Goal: Task Accomplishment & Management: Use online tool/utility

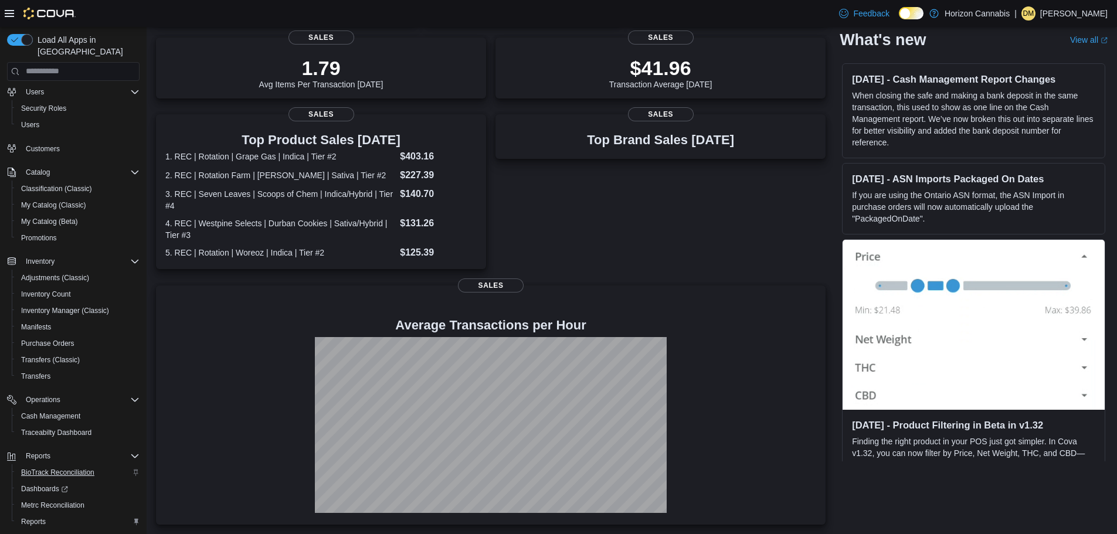
scroll to position [71, 0]
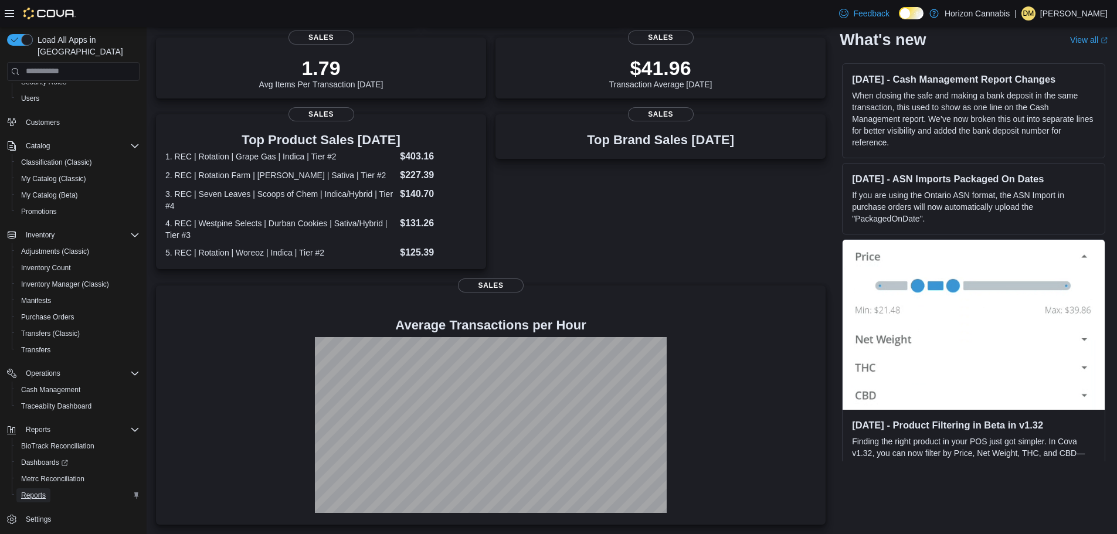
click at [35, 491] on span "Reports" at bounding box center [33, 495] width 25 height 9
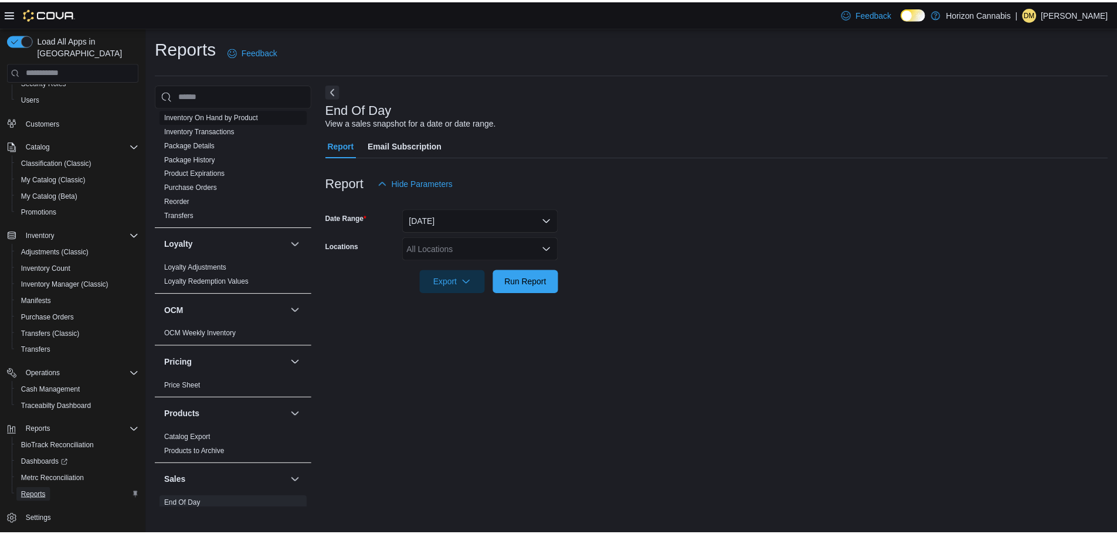
scroll to position [674, 0]
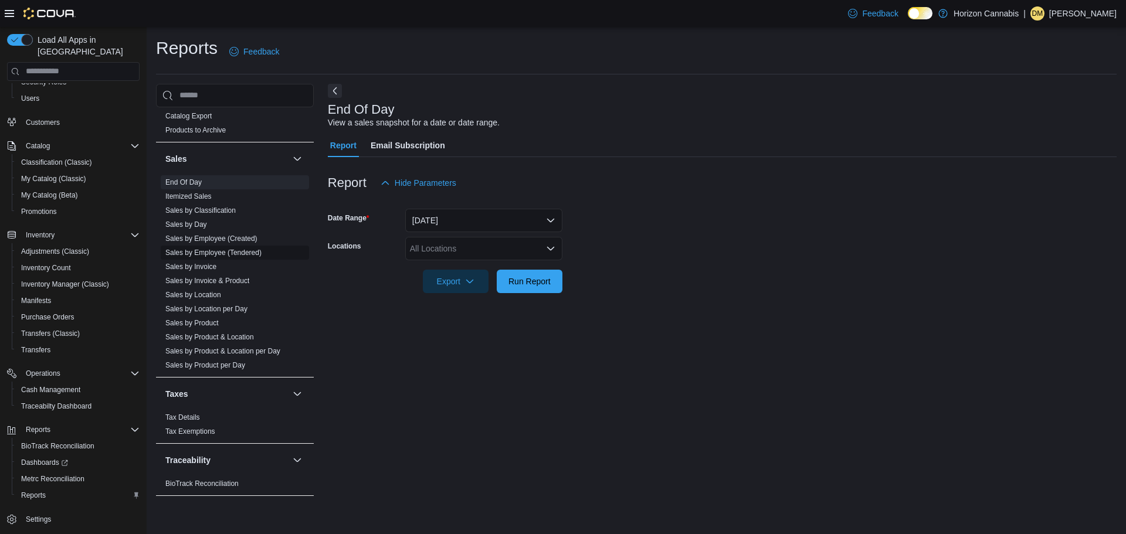
click at [222, 252] on link "Sales by Employee (Tendered)" at bounding box center [213, 253] width 96 height 8
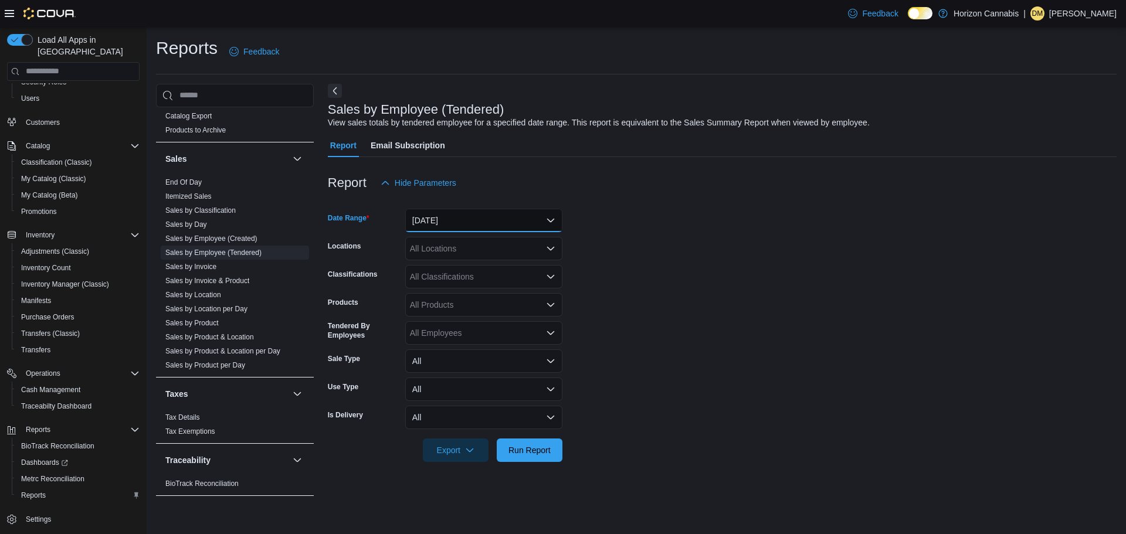
click at [446, 215] on button "[DATE]" at bounding box center [483, 220] width 157 height 23
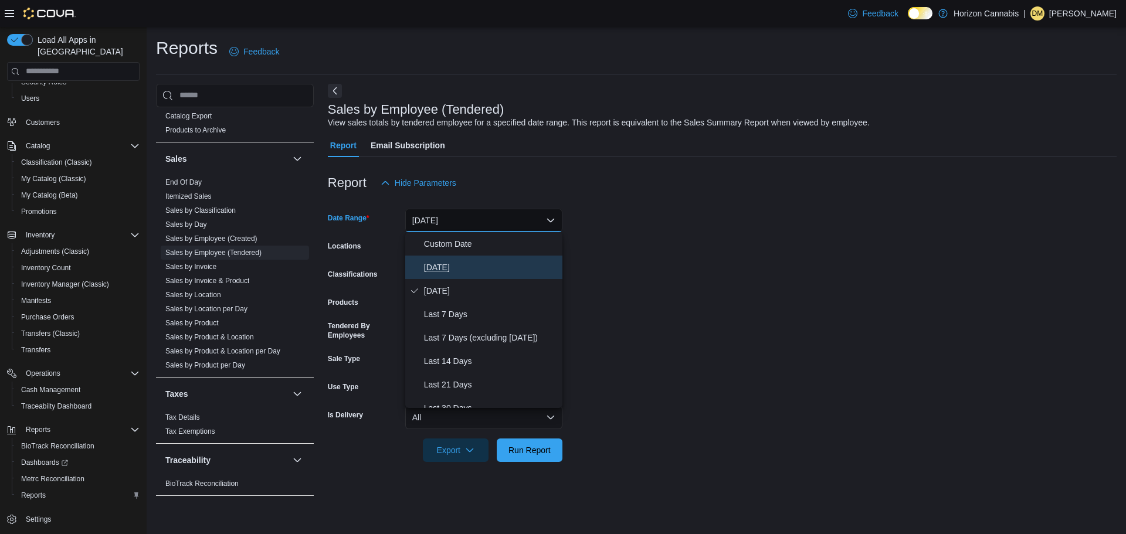
click at [443, 269] on span "[DATE]" at bounding box center [491, 267] width 134 height 14
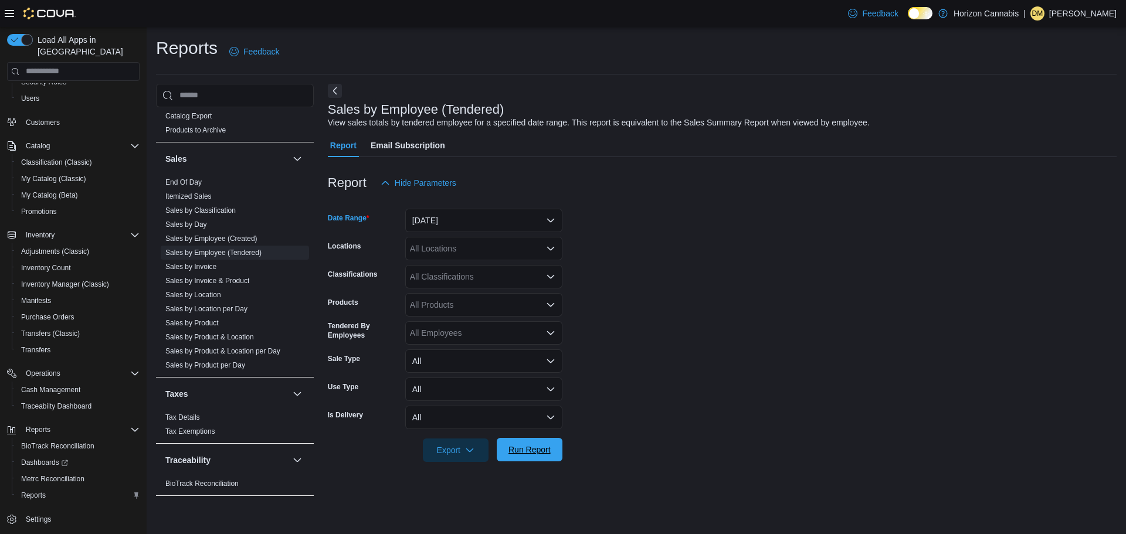
click at [525, 441] on span "Run Report" at bounding box center [530, 449] width 52 height 23
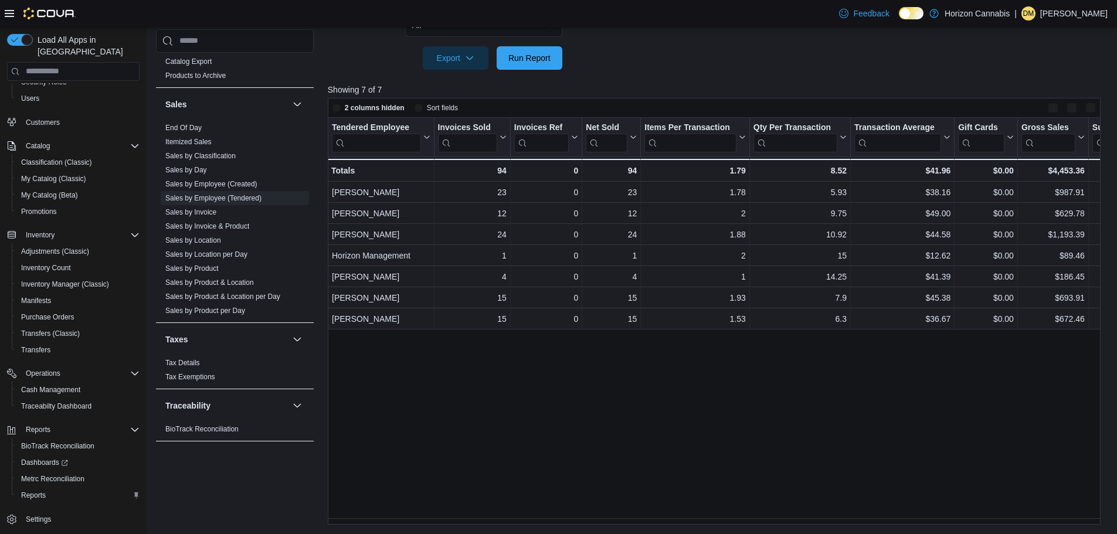
scroll to position [392, 0]
click at [531, 59] on span "Run Report" at bounding box center [529, 58] width 42 height 12
click at [543, 56] on span "Run Report" at bounding box center [529, 58] width 42 height 12
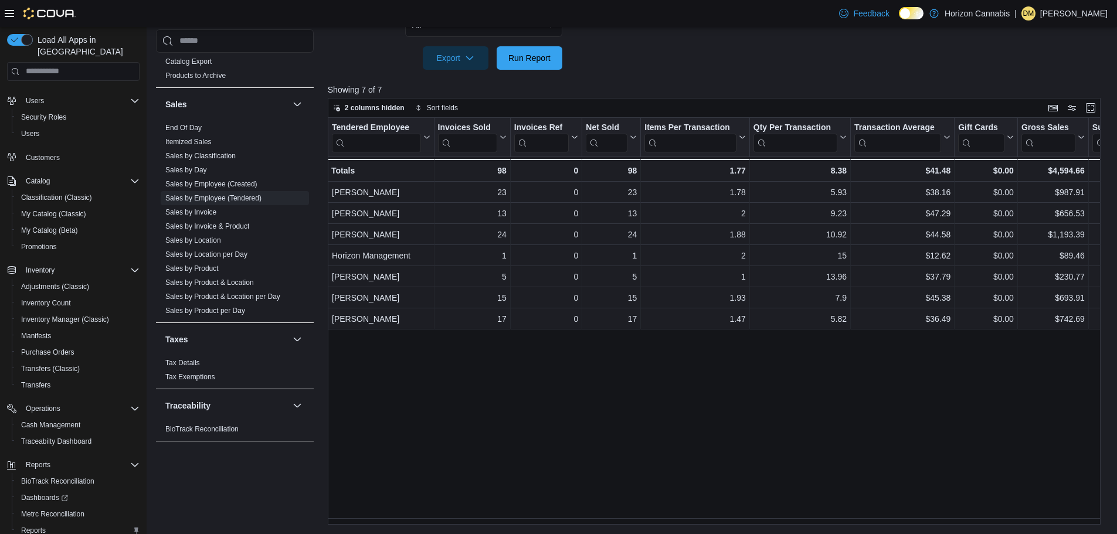
scroll to position [0, 0]
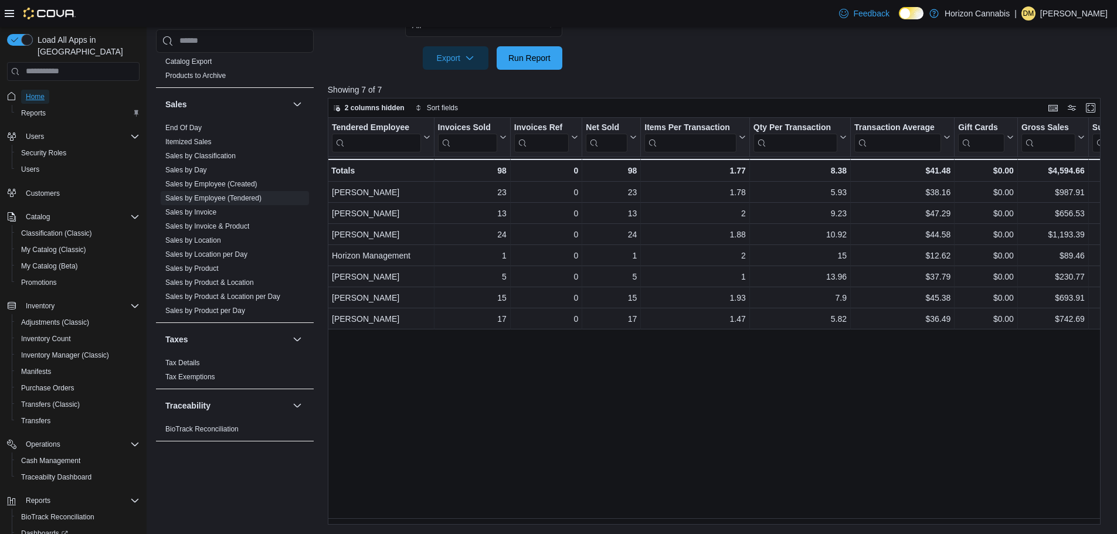
click at [36, 92] on span "Home" at bounding box center [35, 96] width 19 height 9
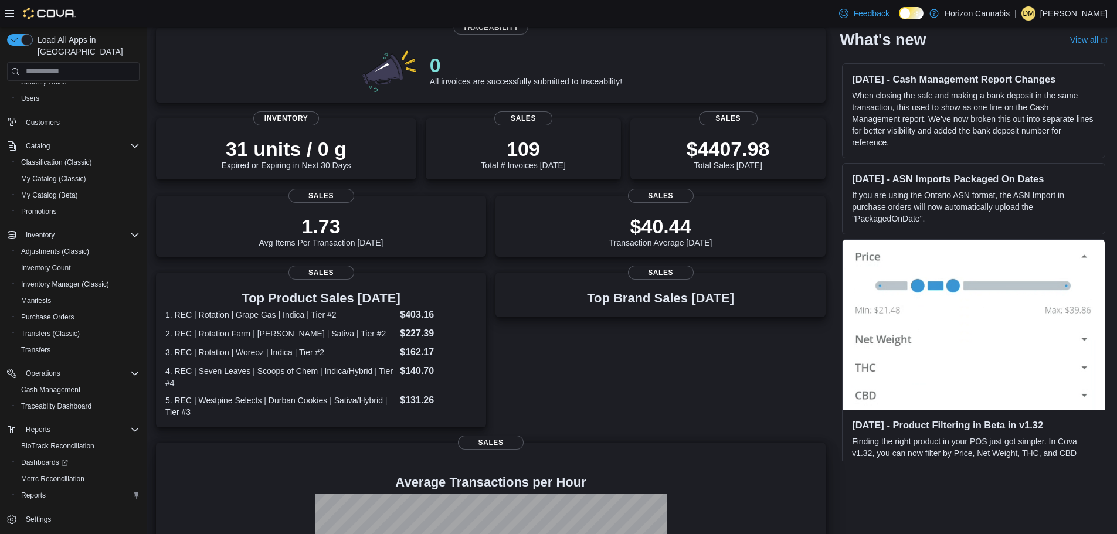
scroll to position [252, 0]
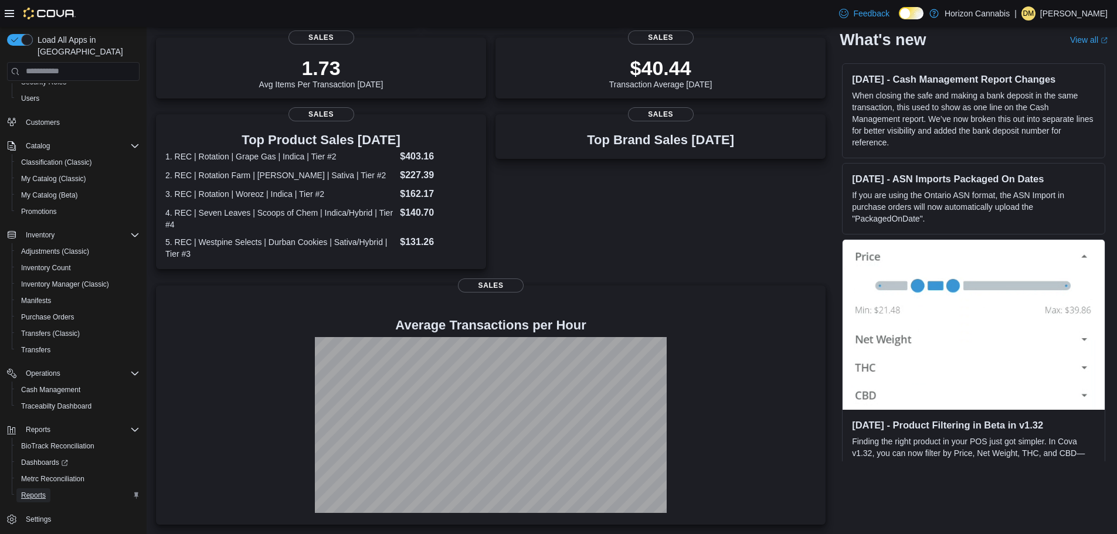
click at [40, 491] on span "Reports" at bounding box center [33, 495] width 25 height 9
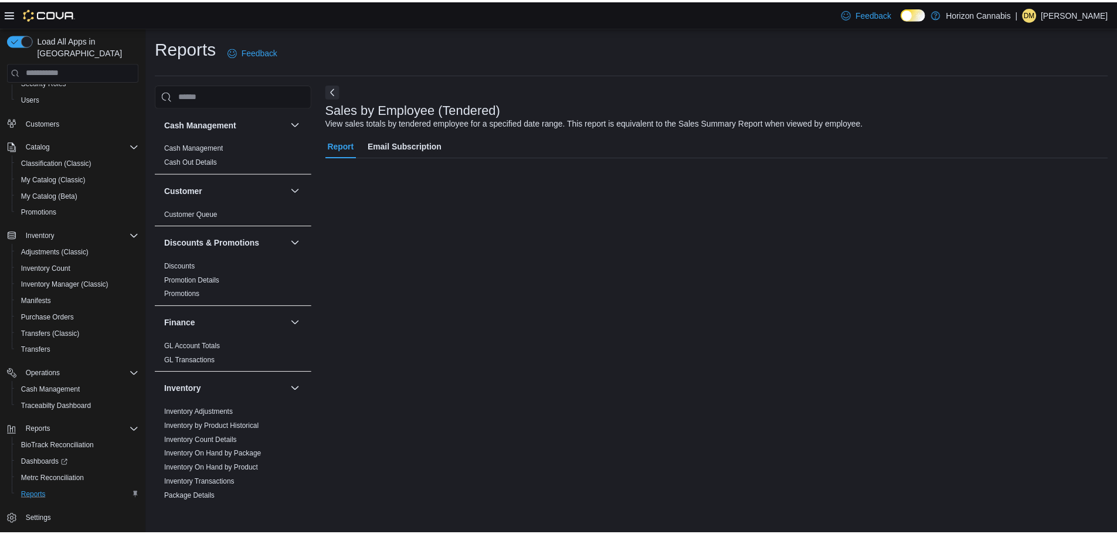
scroll to position [43, 0]
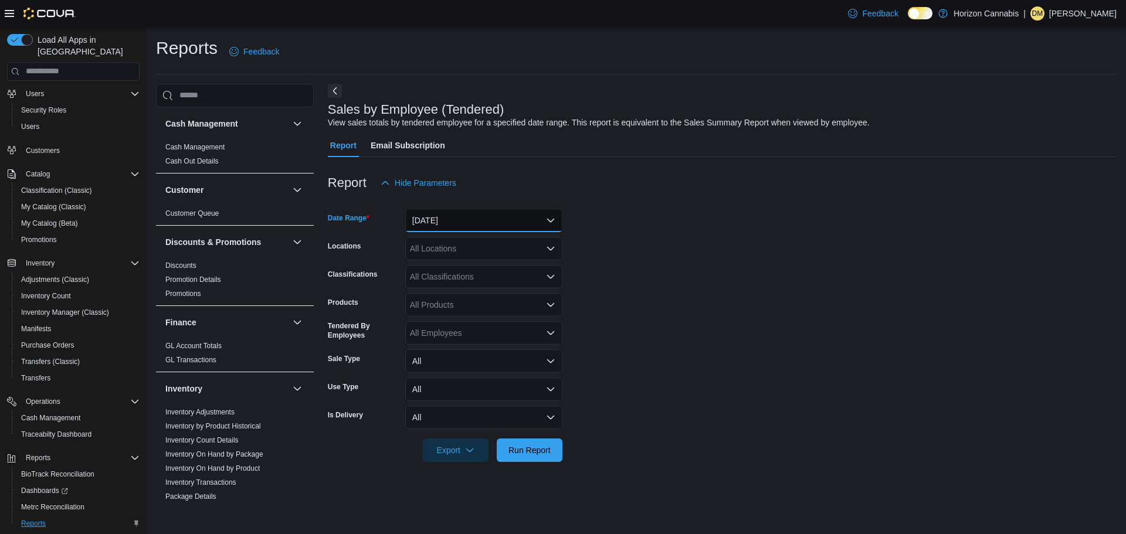
click at [430, 213] on button "[DATE]" at bounding box center [483, 220] width 157 height 23
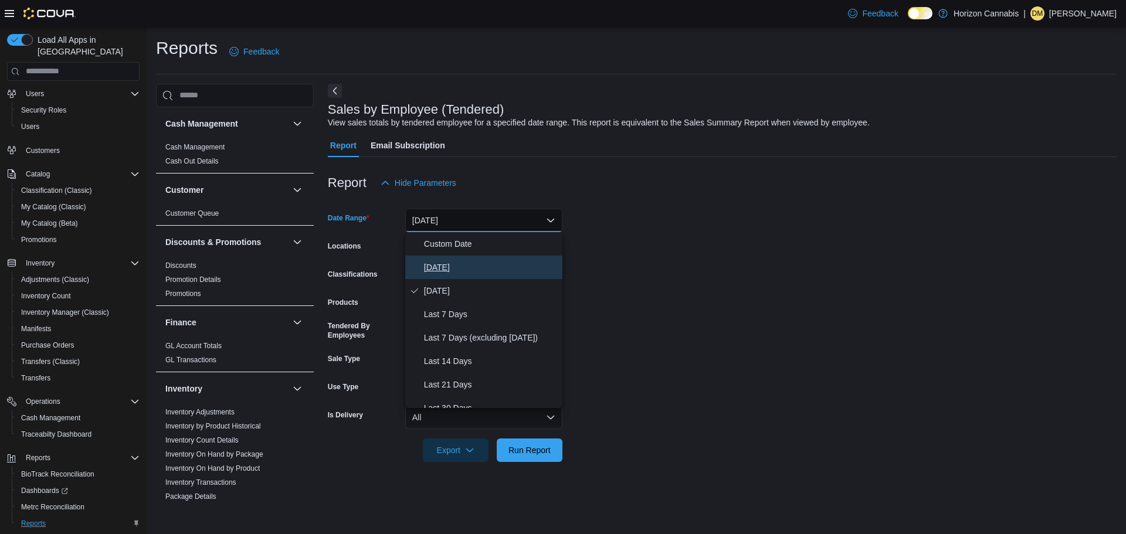
click at [432, 269] on span "[DATE]" at bounding box center [491, 267] width 134 height 14
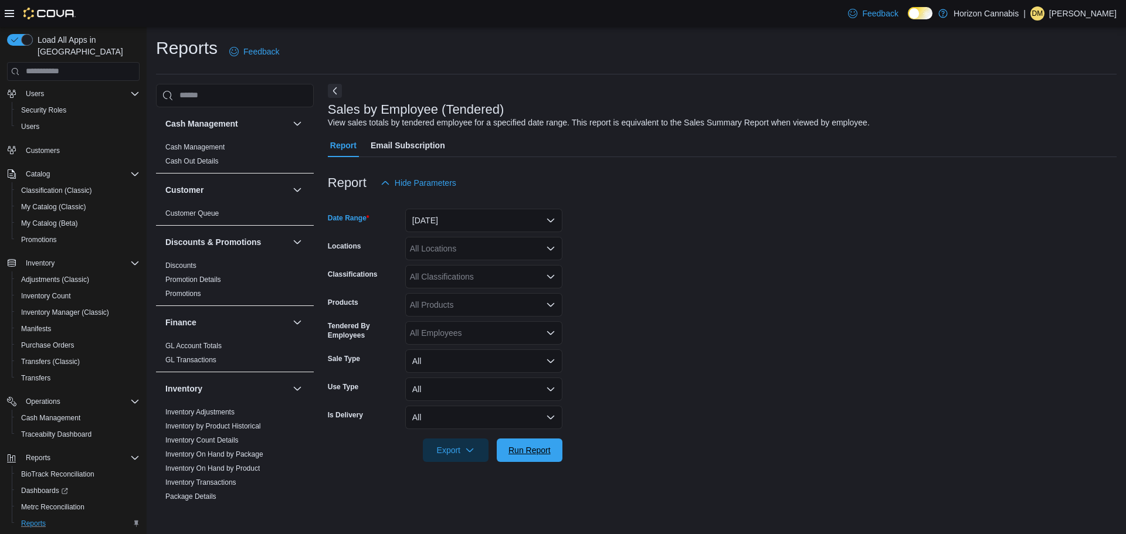
click at [529, 447] on span "Run Report" at bounding box center [529, 450] width 42 height 12
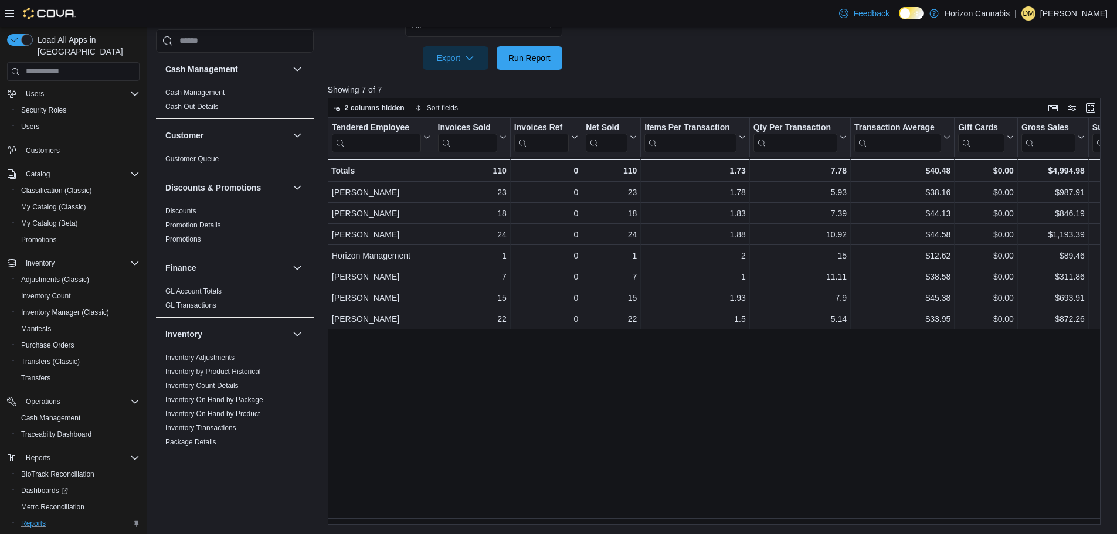
scroll to position [392, 0]
click at [526, 65] on span "Run Report" at bounding box center [530, 57] width 52 height 23
drag, startPoint x: 542, startPoint y: 48, endPoint x: 500, endPoint y: 192, distance: 149.7
click at [541, 50] on span "Run Report" at bounding box center [530, 57] width 52 height 23
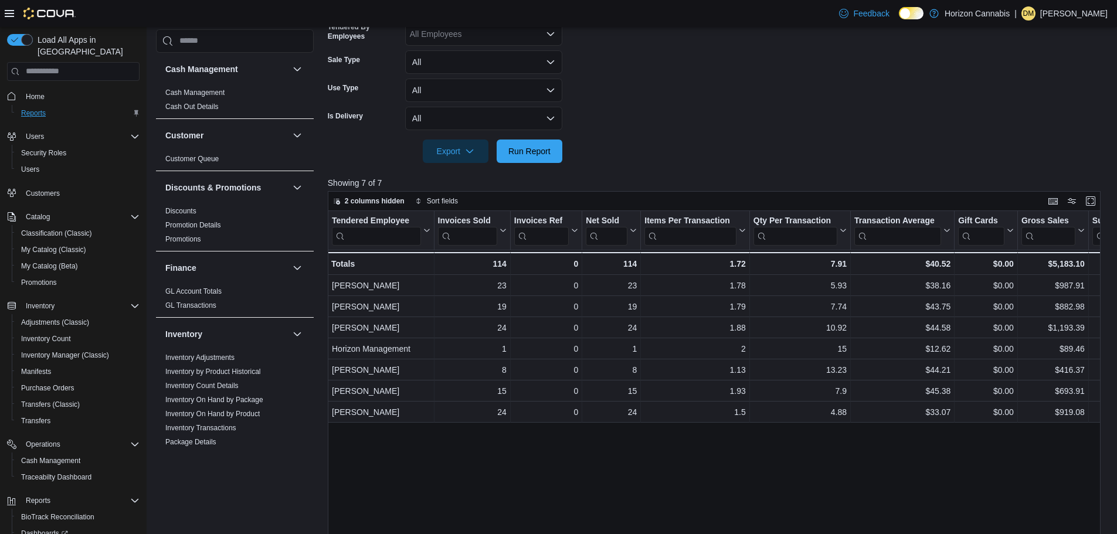
scroll to position [158, 0]
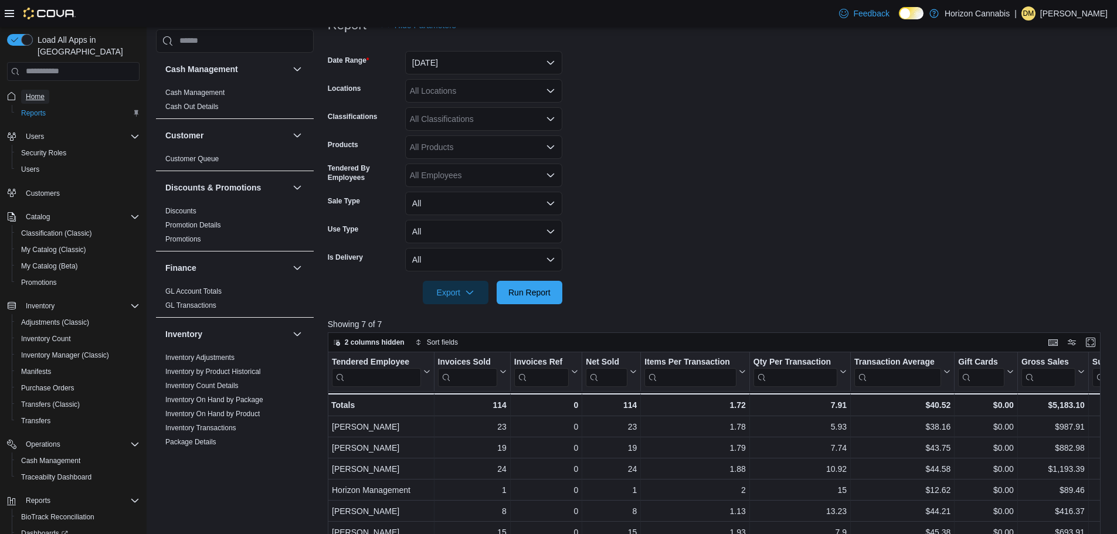
click at [38, 92] on span "Home" at bounding box center [35, 96] width 19 height 9
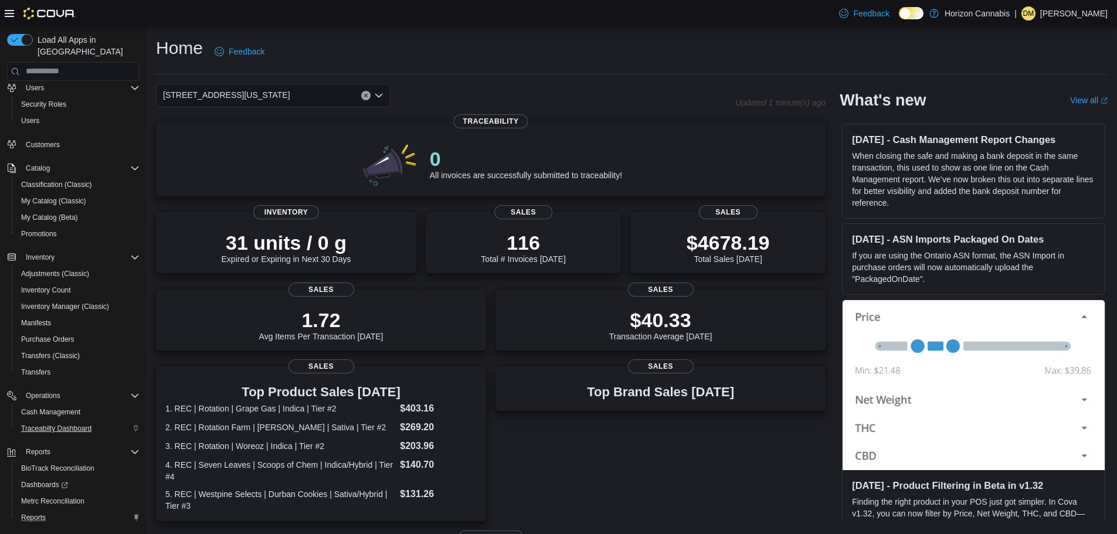
scroll to position [71, 0]
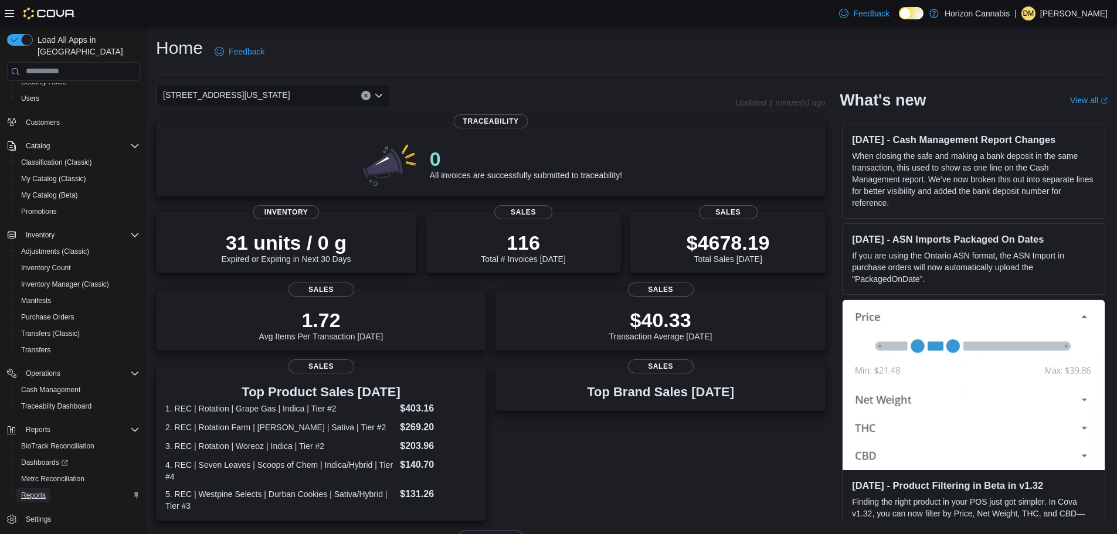
click at [42, 491] on span "Reports" at bounding box center [33, 495] width 25 height 9
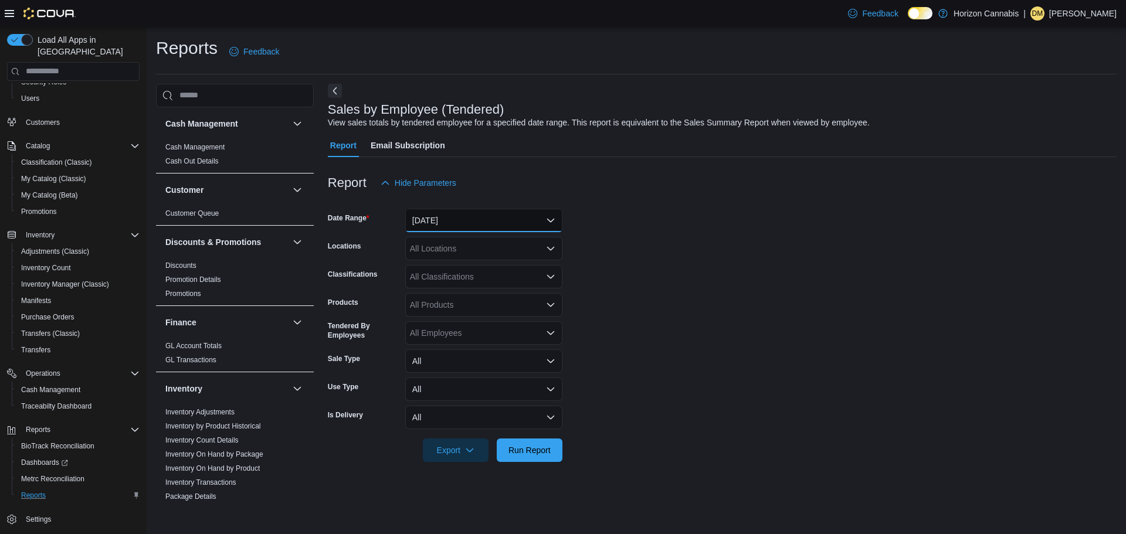
click at [456, 213] on button "[DATE]" at bounding box center [483, 220] width 157 height 23
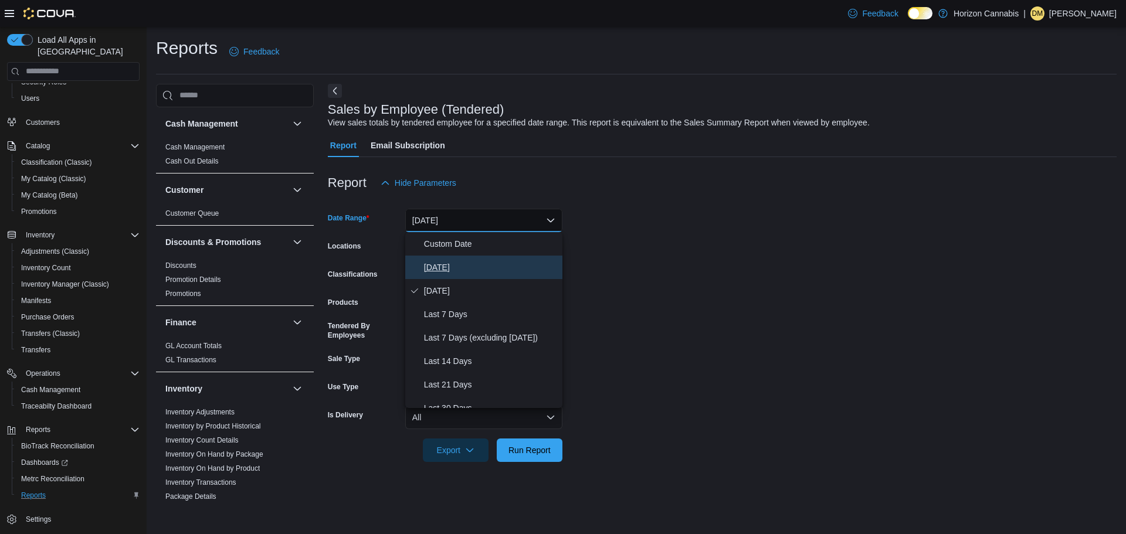
click at [443, 277] on button "[DATE]" at bounding box center [483, 267] width 157 height 23
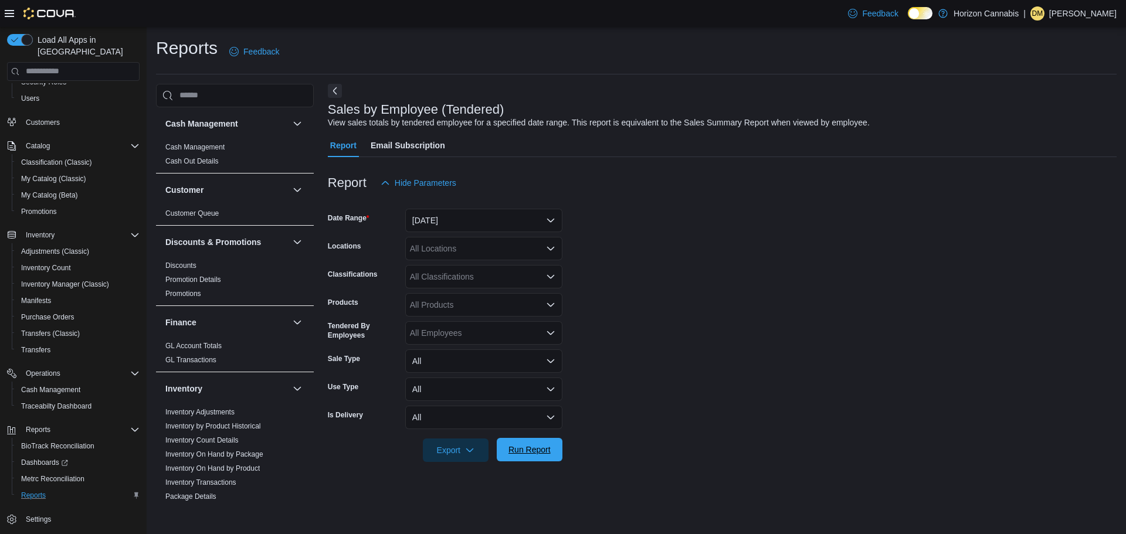
click at [526, 453] on span "Run Report" at bounding box center [529, 450] width 42 height 12
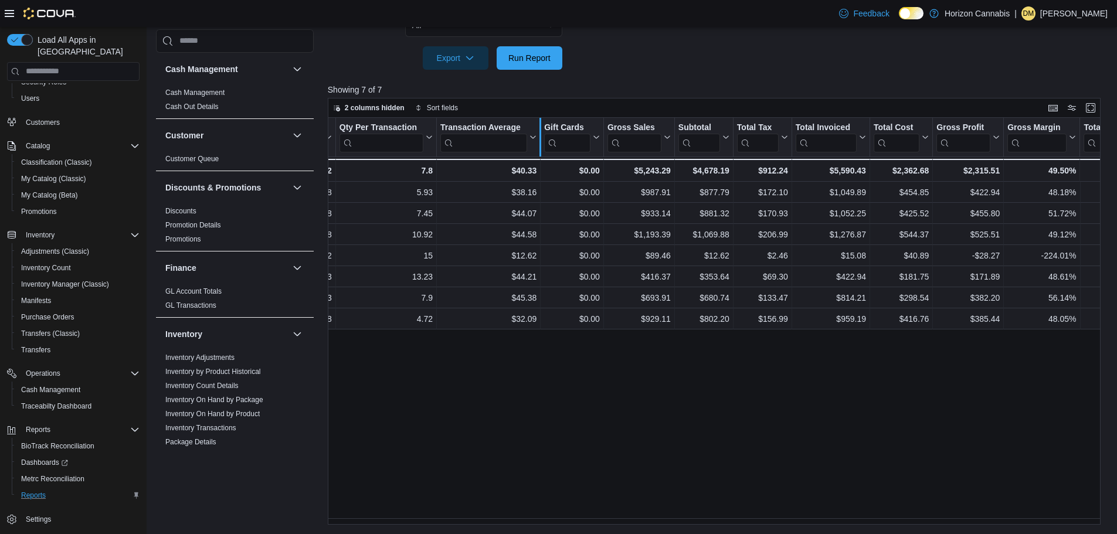
scroll to position [99, 0]
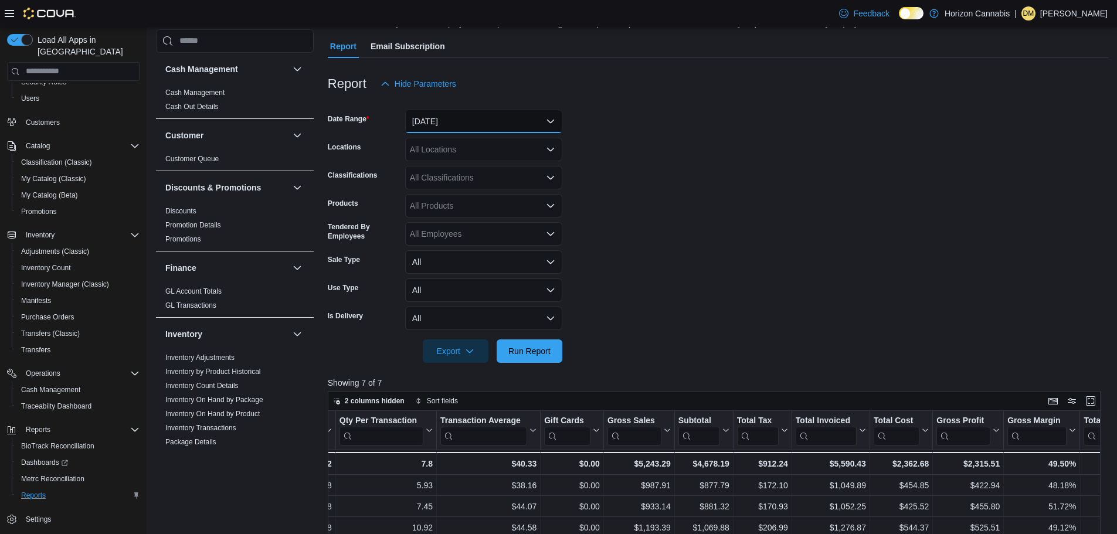
click at [481, 118] on button "[DATE]" at bounding box center [483, 121] width 157 height 23
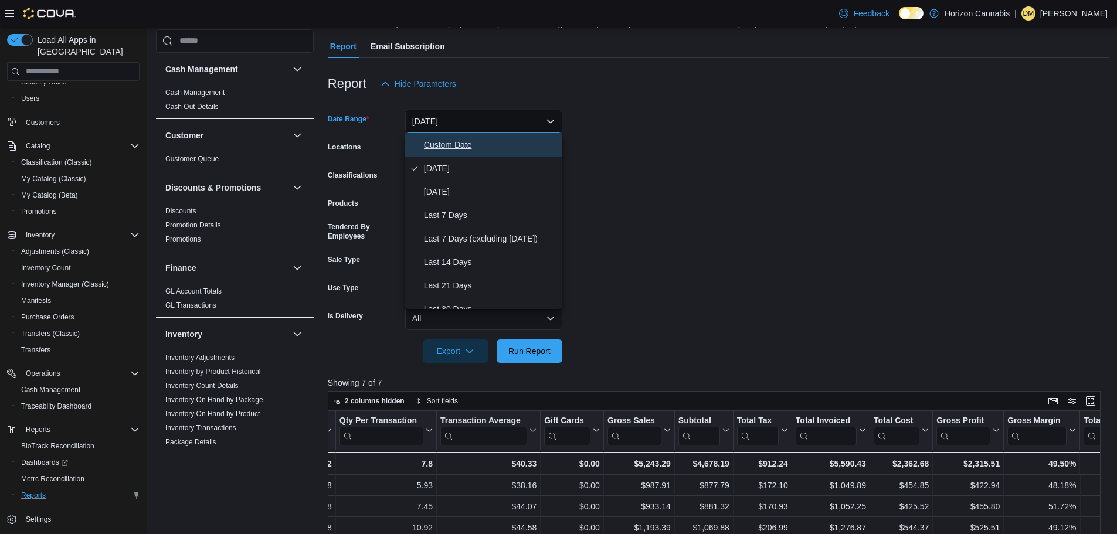
click at [470, 137] on button "Custom Date" at bounding box center [483, 144] width 157 height 23
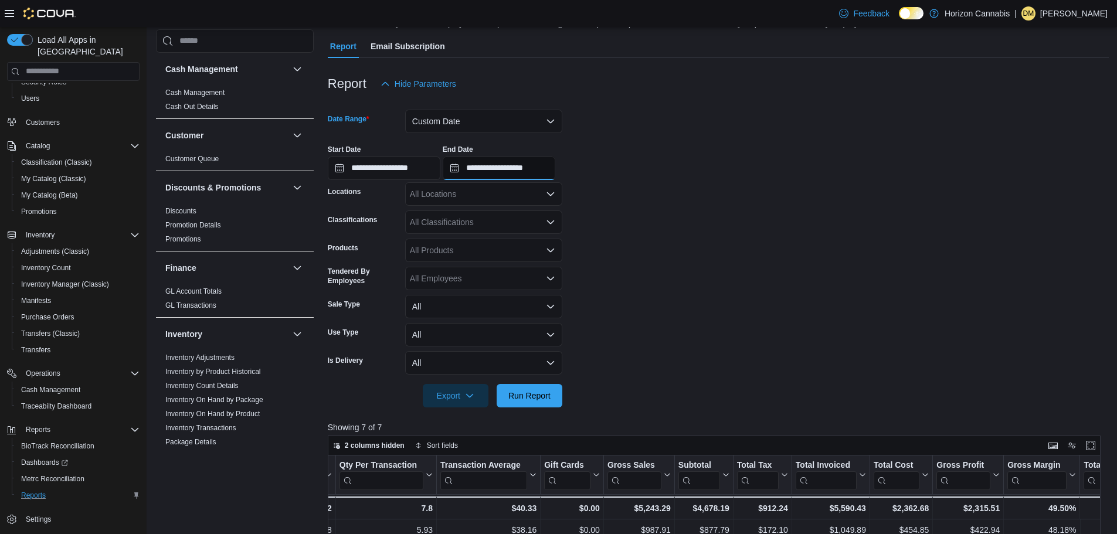
click at [497, 165] on input "**********" at bounding box center [499, 168] width 113 height 23
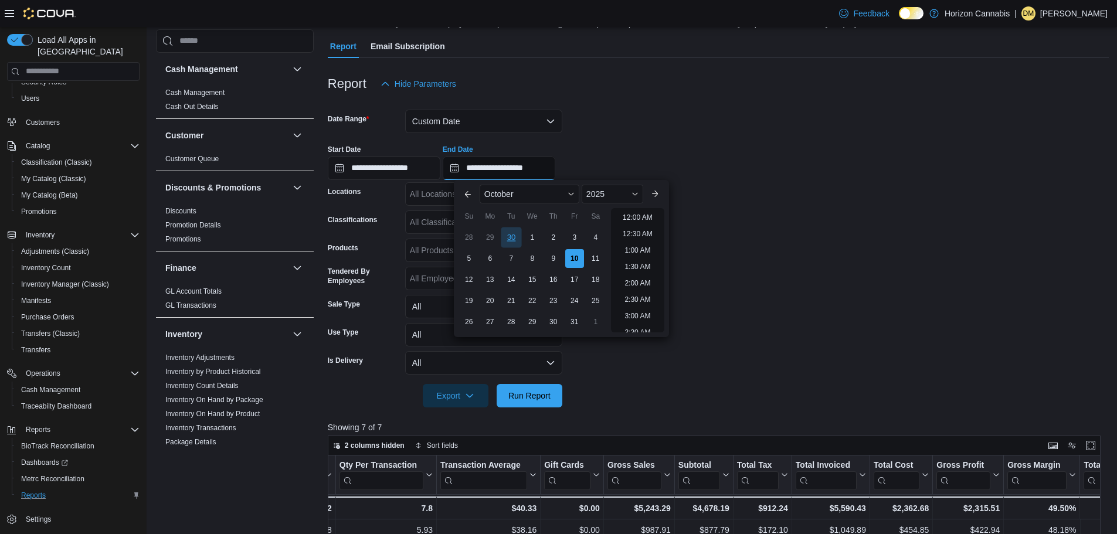
scroll to position [666, 0]
click at [549, 257] on div "9" at bounding box center [553, 258] width 21 height 21
type input "**********"
click at [548, 400] on span "Run Report" at bounding box center [529, 395] width 42 height 12
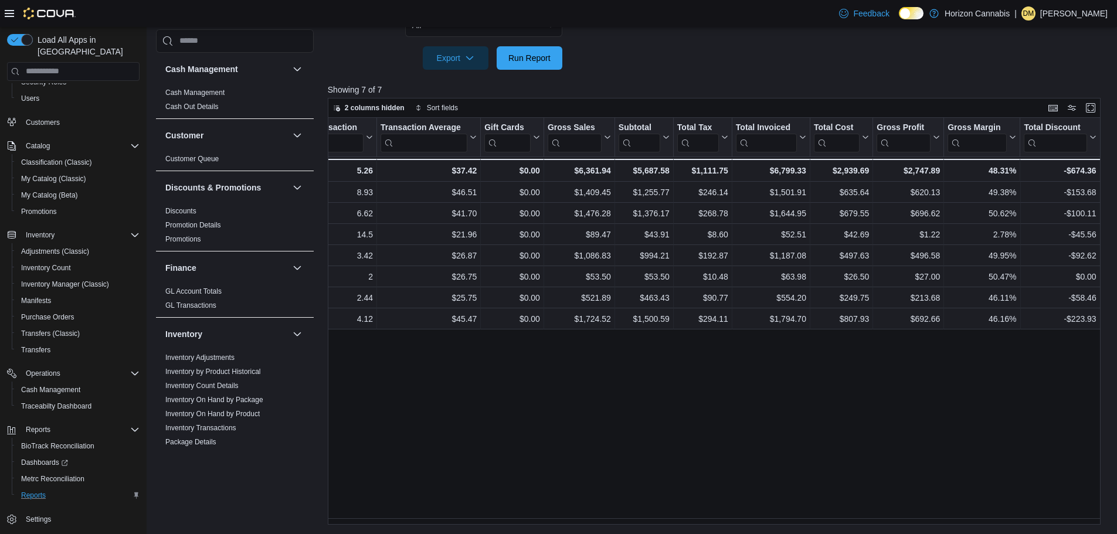
scroll to position [0, 475]
click at [43, 458] on span "Dashboards" at bounding box center [44, 462] width 47 height 9
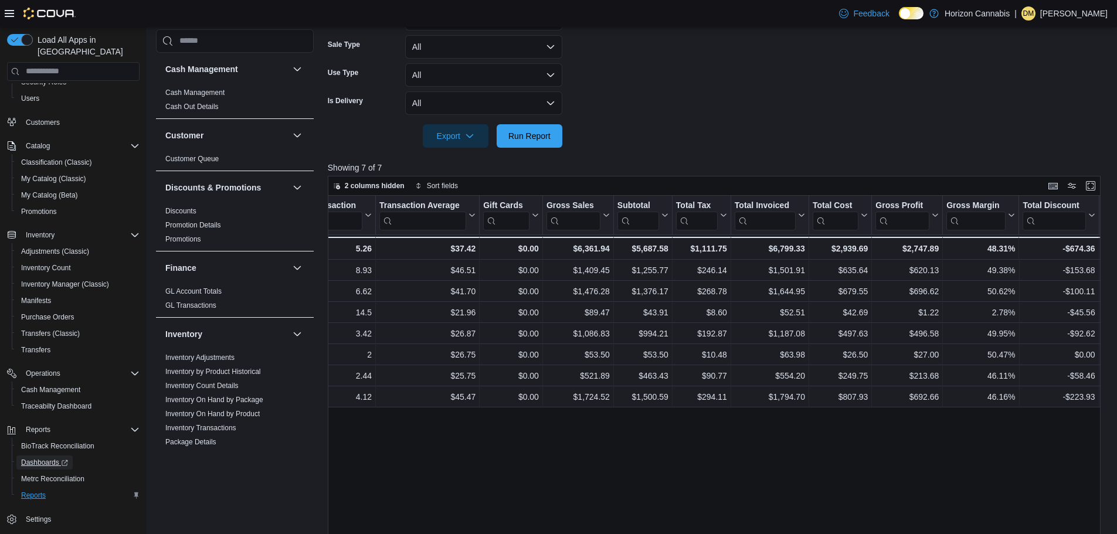
scroll to position [26, 0]
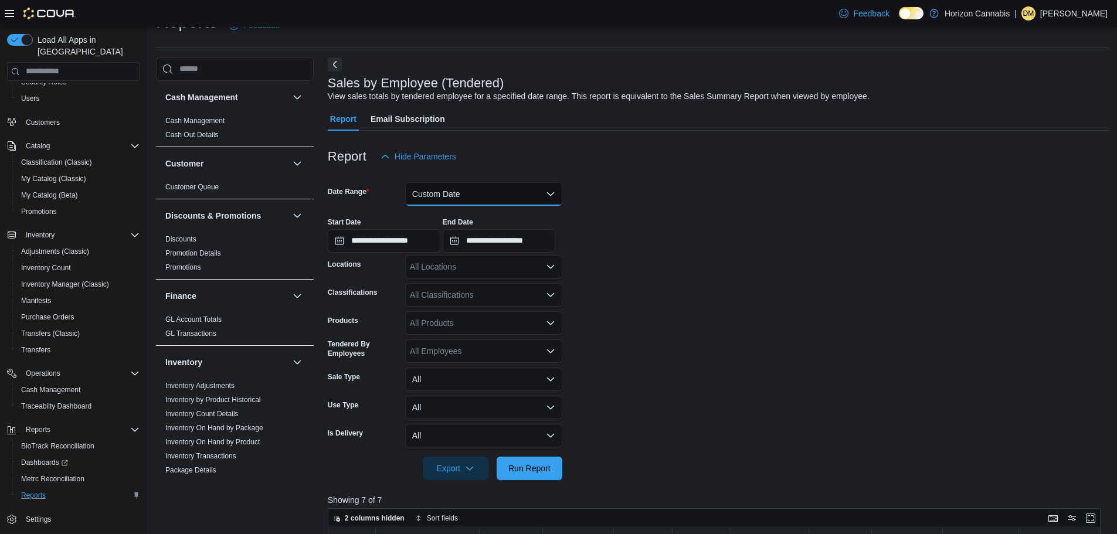
drag, startPoint x: 454, startPoint y: 190, endPoint x: 453, endPoint y: 217, distance: 27.0
click at [454, 189] on button "Custom Date" at bounding box center [483, 193] width 157 height 23
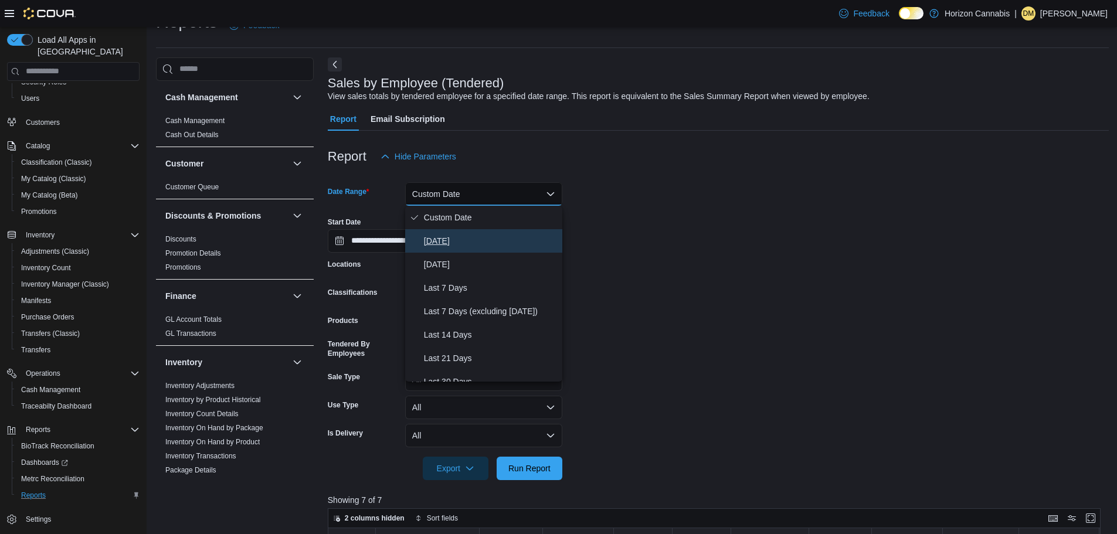
click at [446, 244] on span "[DATE]" at bounding box center [491, 241] width 134 height 14
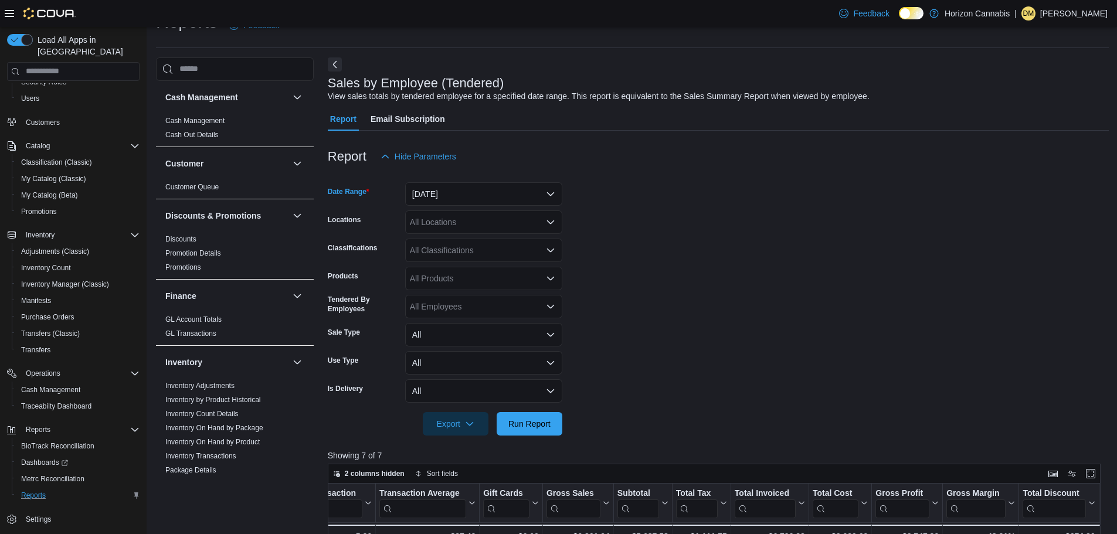
click at [531, 405] on div at bounding box center [718, 407] width 781 height 9
click at [530, 420] on span "Run Report" at bounding box center [529, 423] width 42 height 12
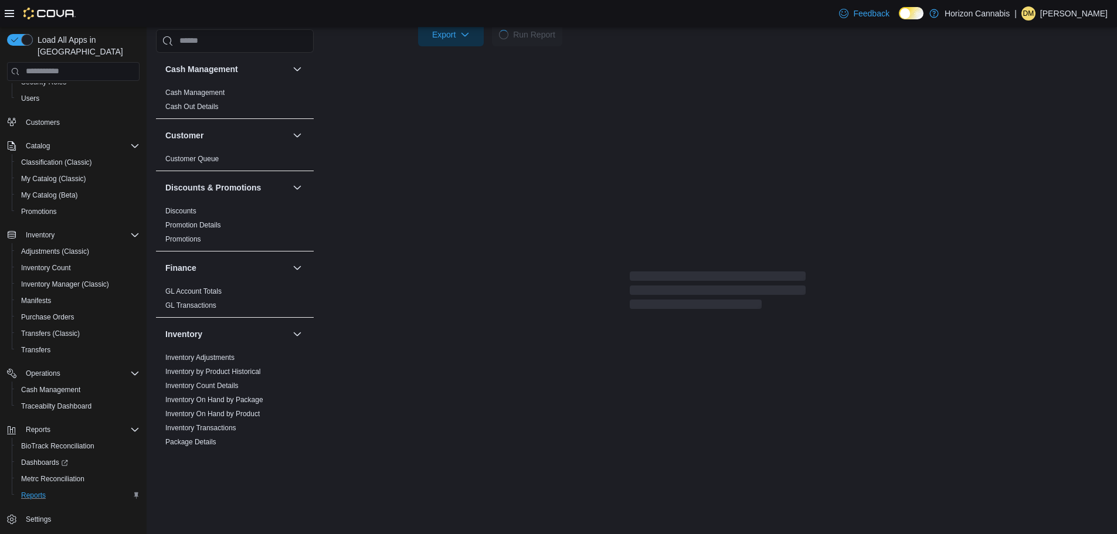
scroll to position [392, 0]
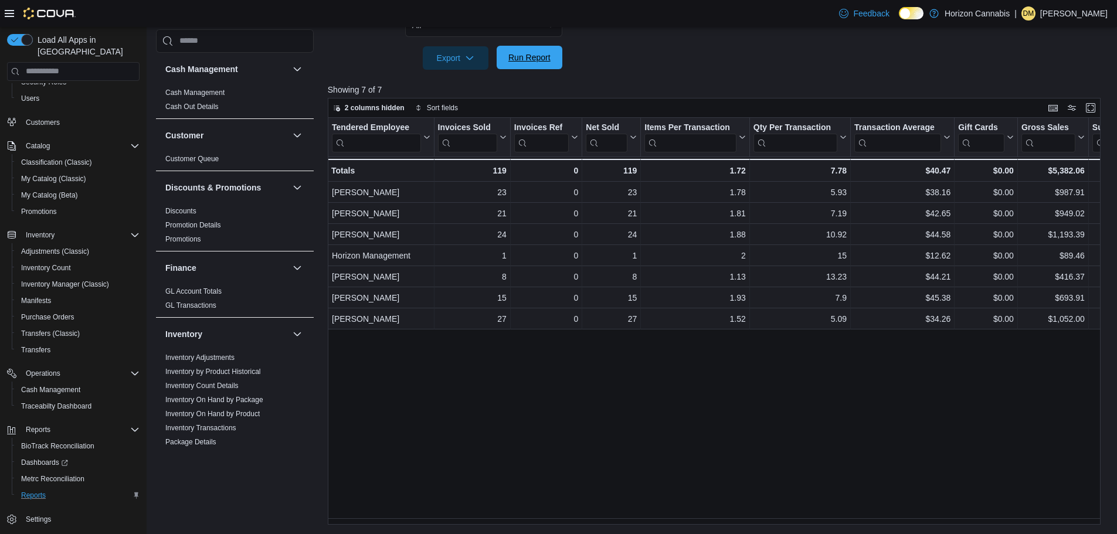
click at [524, 57] on span "Run Report" at bounding box center [529, 58] width 42 height 12
click at [530, 54] on span "Run Report" at bounding box center [529, 58] width 42 height 12
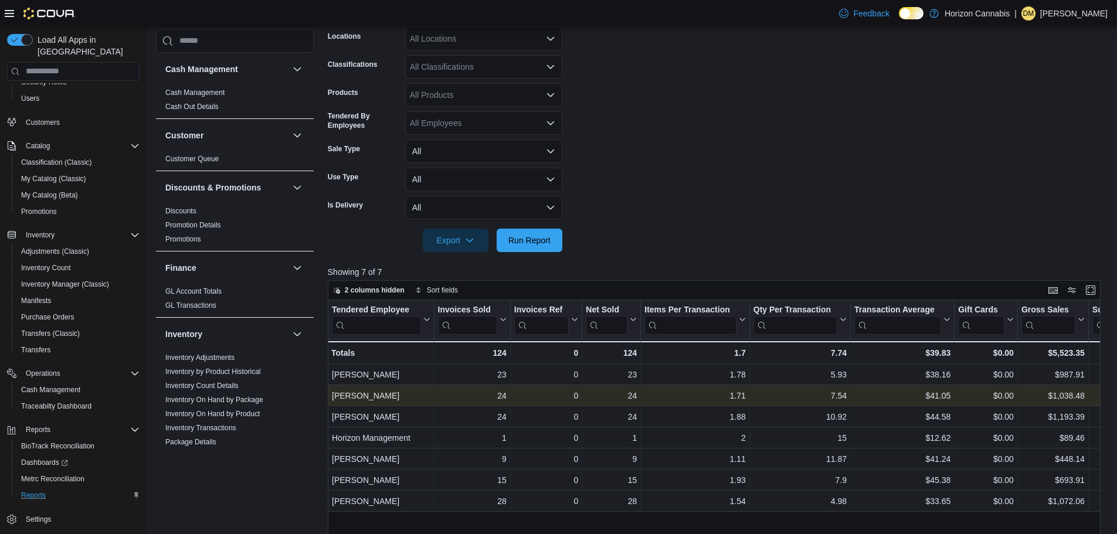
scroll to position [352, 0]
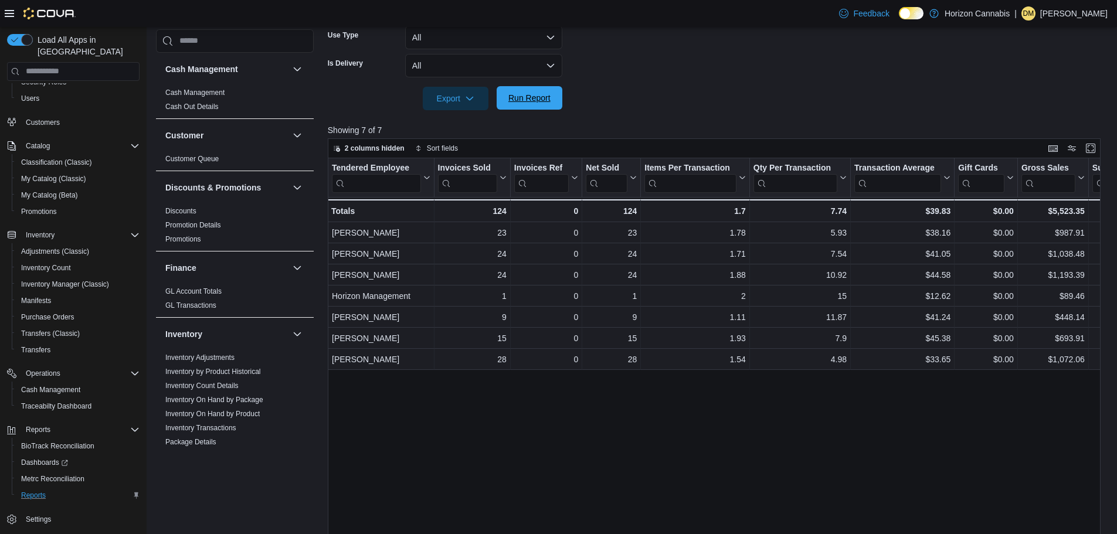
click at [545, 96] on span "Run Report" at bounding box center [529, 98] width 42 height 12
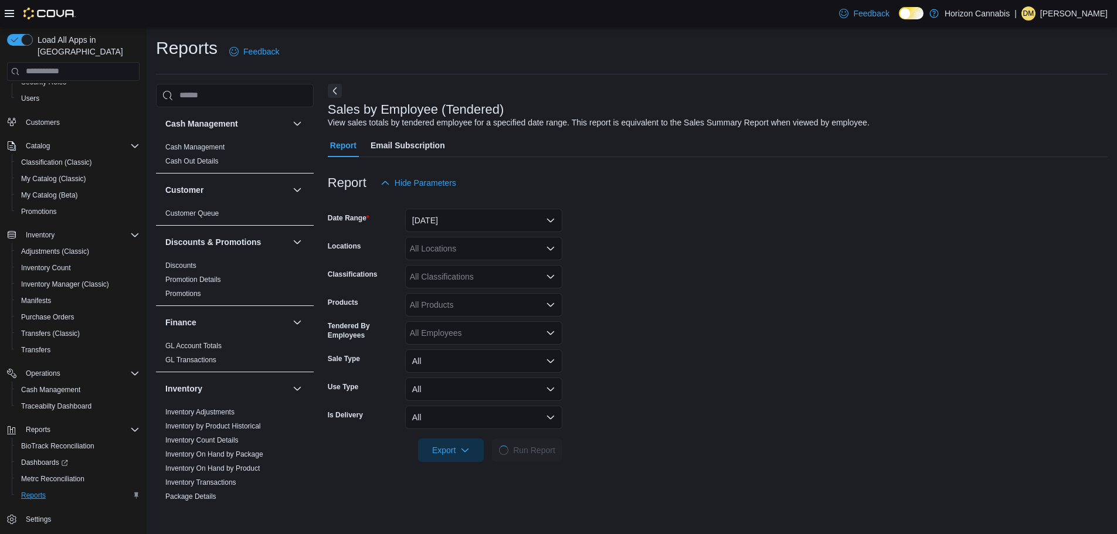
scroll to position [0, 0]
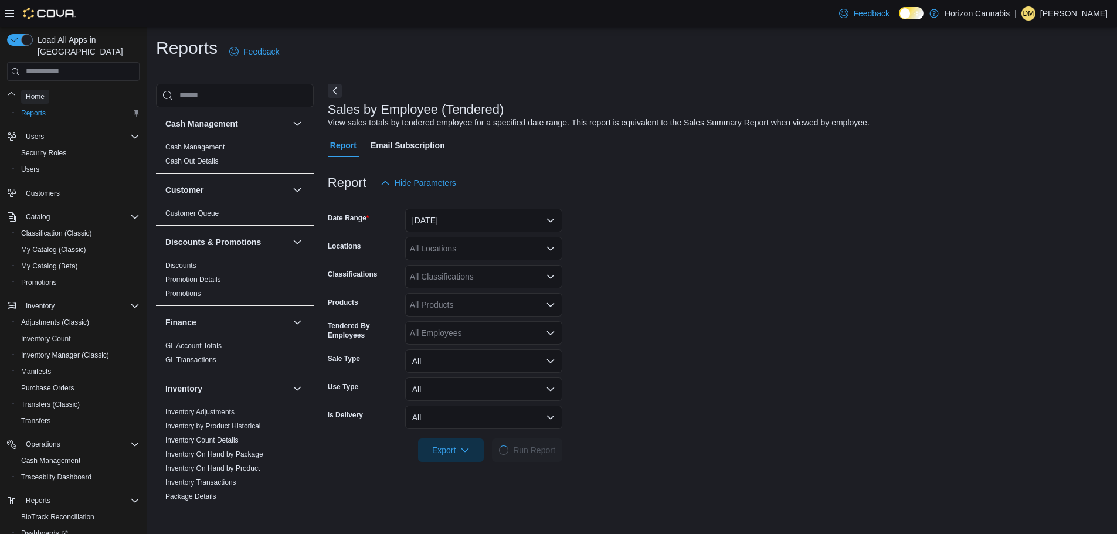
drag, startPoint x: 36, startPoint y: 90, endPoint x: 519, endPoint y: 192, distance: 493.7
click at [36, 90] on span "Home" at bounding box center [35, 97] width 19 height 14
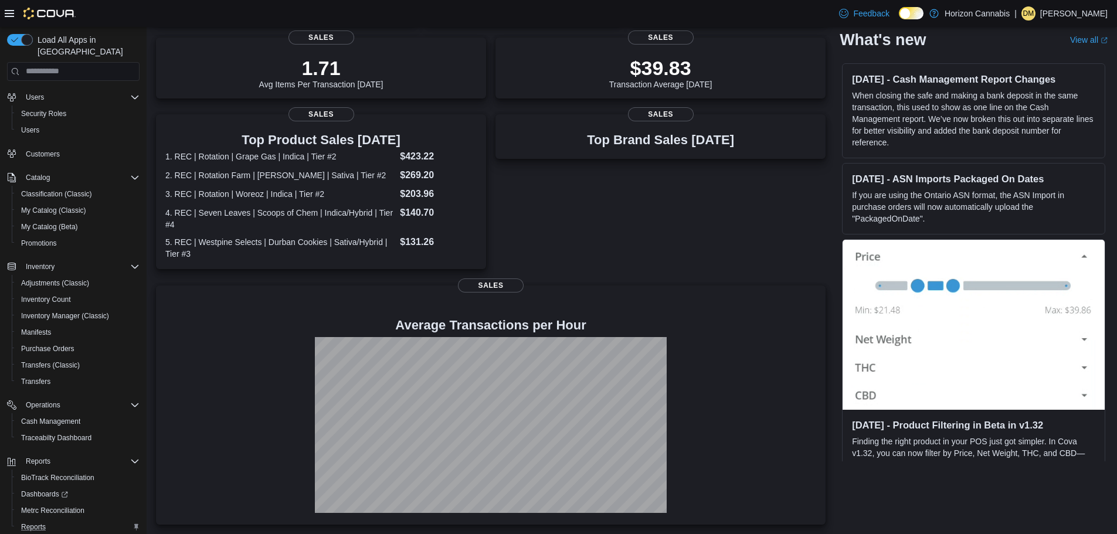
scroll to position [71, 0]
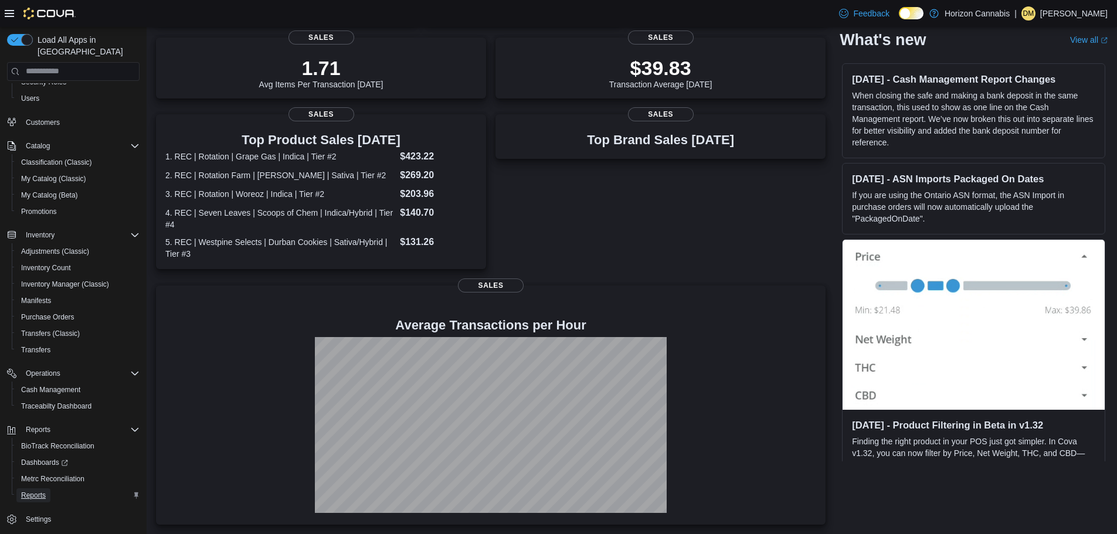
click at [39, 491] on span "Reports" at bounding box center [33, 495] width 25 height 9
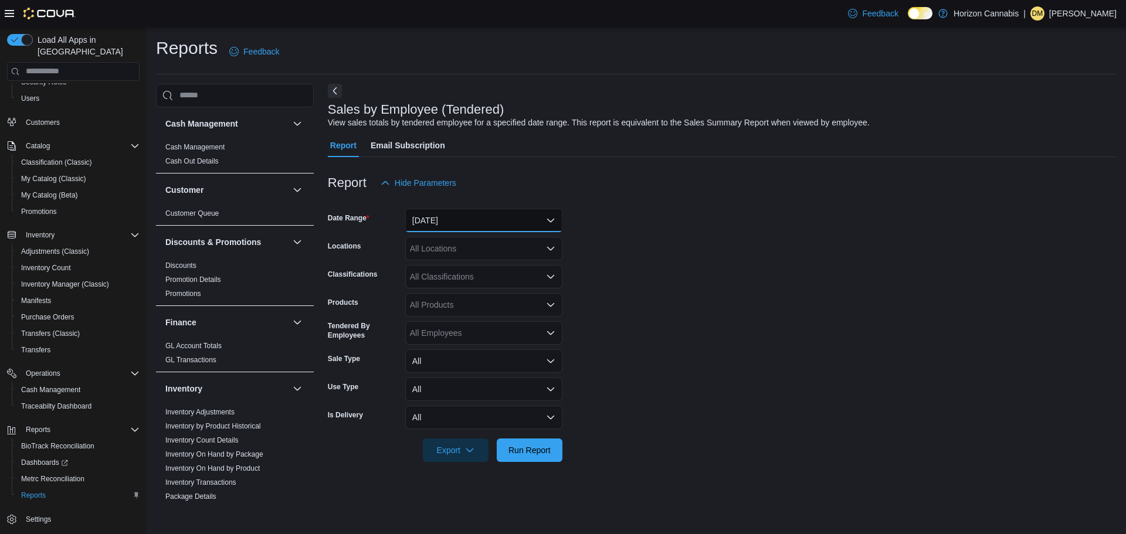
click at [498, 213] on button "[DATE]" at bounding box center [483, 220] width 157 height 23
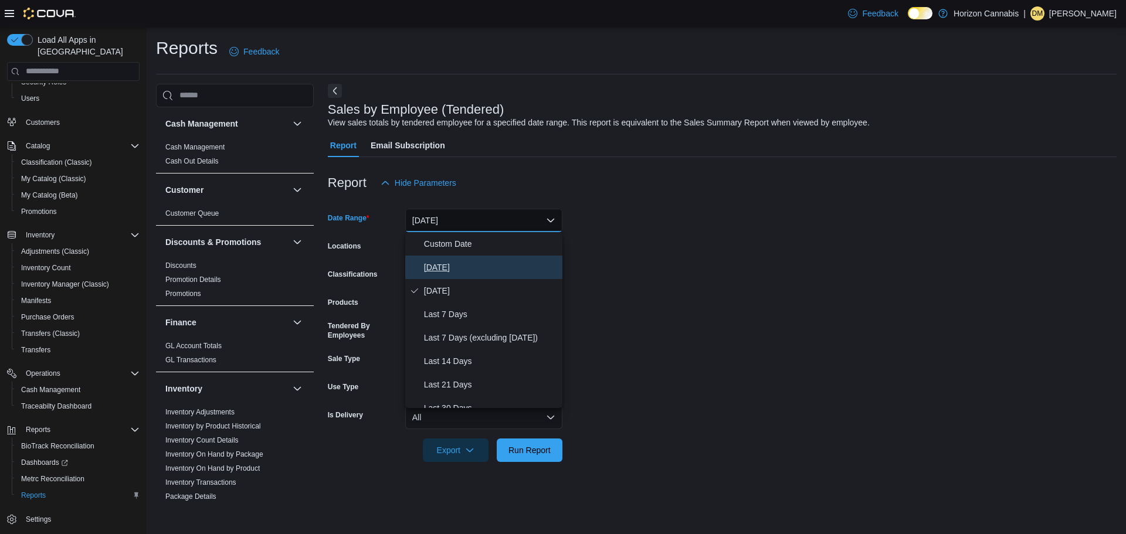
click at [439, 270] on span "[DATE]" at bounding box center [491, 267] width 134 height 14
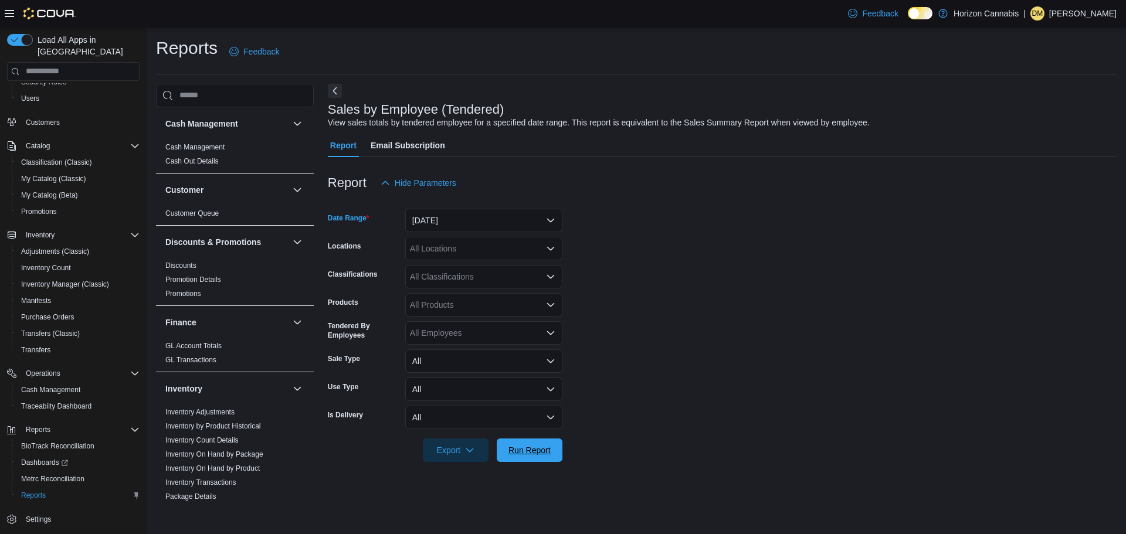
click at [539, 455] on span "Run Report" at bounding box center [530, 450] width 52 height 23
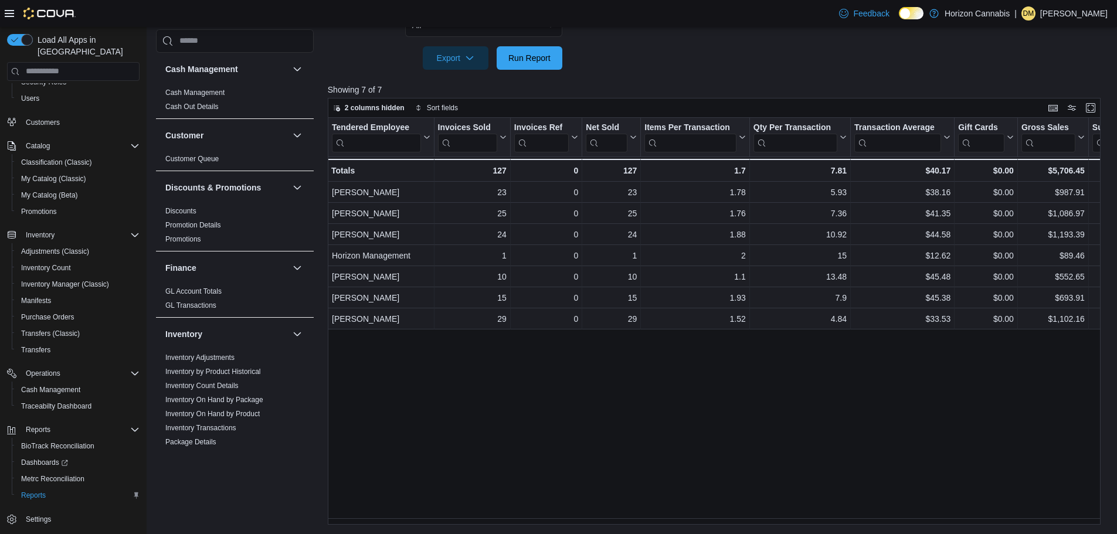
scroll to position [392, 0]
click at [546, 53] on span "Run Report" at bounding box center [529, 58] width 42 height 12
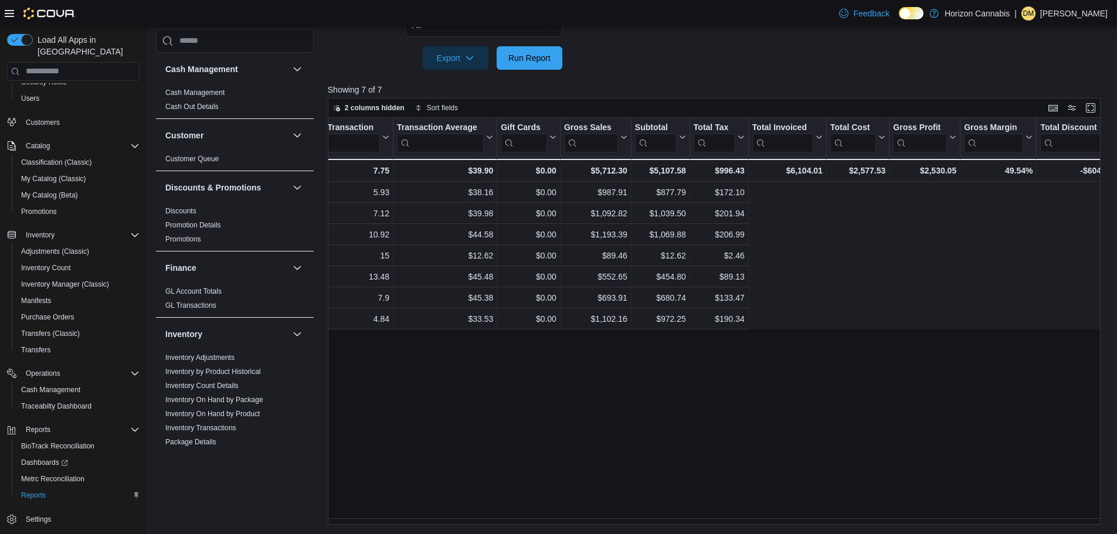
scroll to position [0, 0]
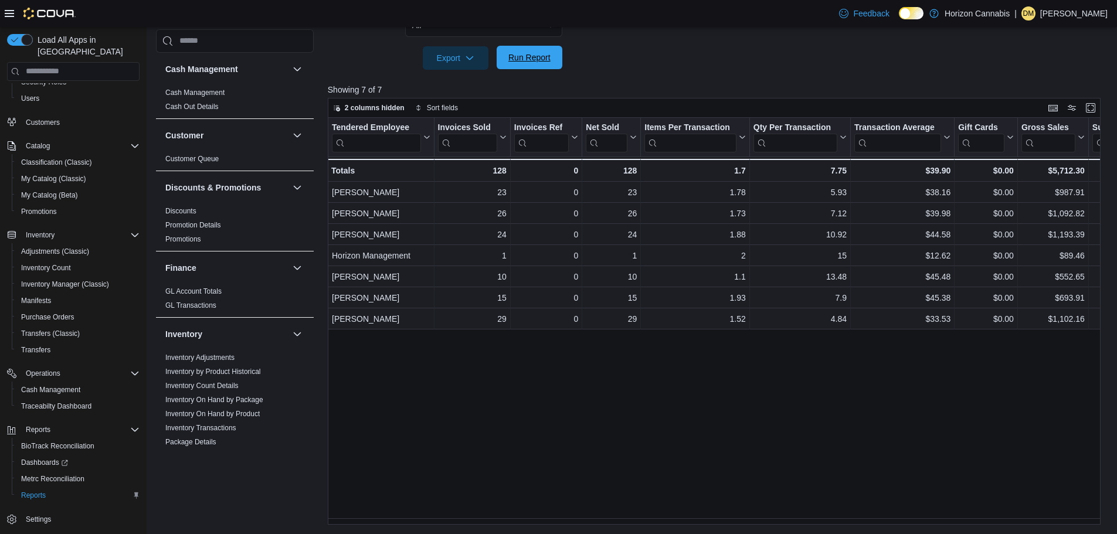
click at [533, 61] on span "Run Report" at bounding box center [529, 58] width 42 height 12
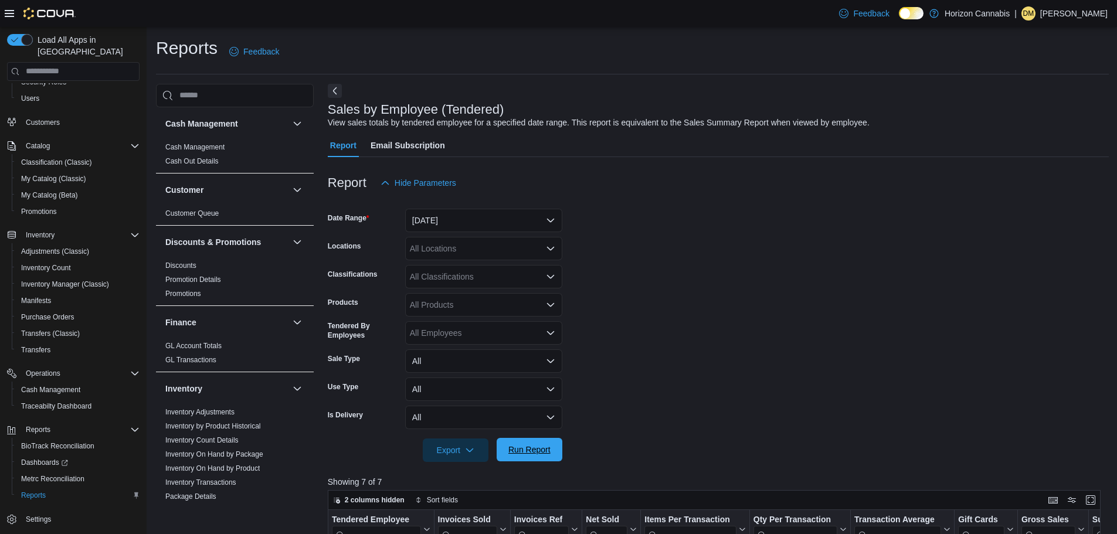
click at [528, 451] on span "Run Report" at bounding box center [529, 450] width 42 height 12
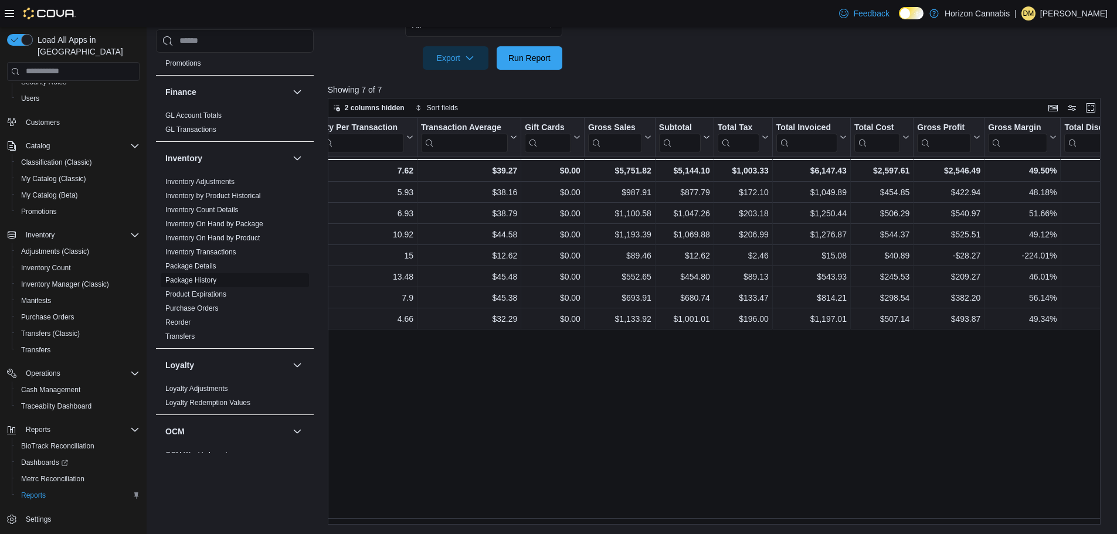
scroll to position [586, 0]
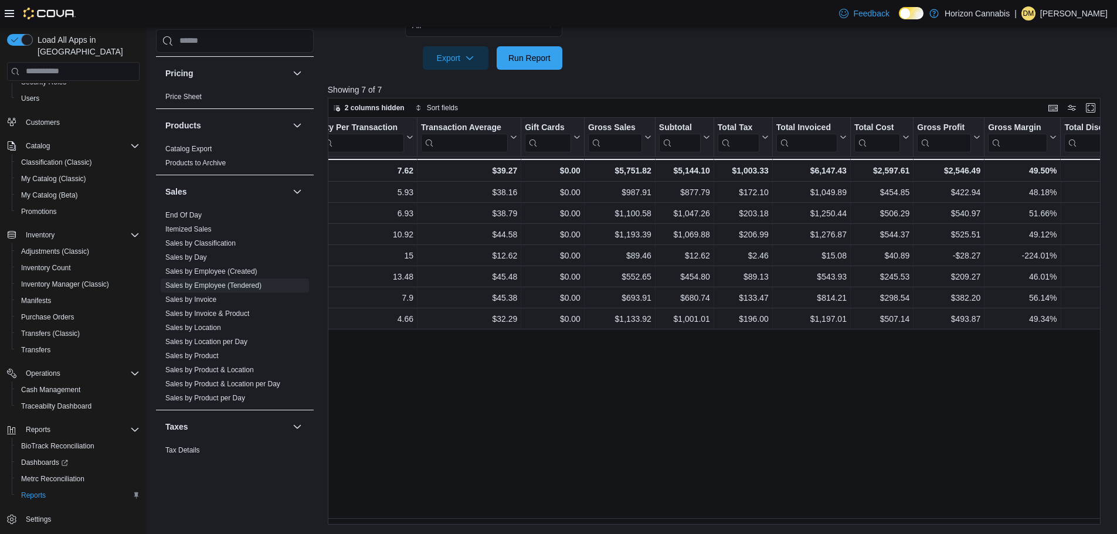
drag, startPoint x: 185, startPoint y: 218, endPoint x: 539, endPoint y: 74, distance: 382.1
click at [185, 218] on link "End Of Day" at bounding box center [183, 215] width 36 height 8
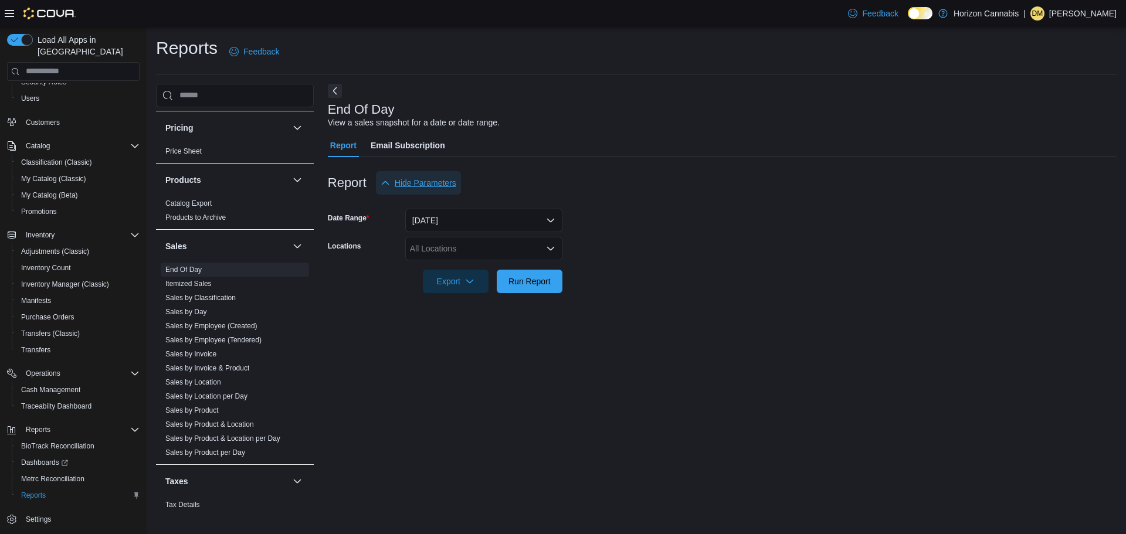
click at [437, 180] on span "Hide Parameters" at bounding box center [426, 183] width 62 height 12
click at [440, 185] on span "Show Parameters" at bounding box center [427, 183] width 65 height 12
click at [526, 284] on span "Run Report" at bounding box center [529, 281] width 42 height 12
click at [467, 280] on icon "button" at bounding box center [464, 280] width 9 height 9
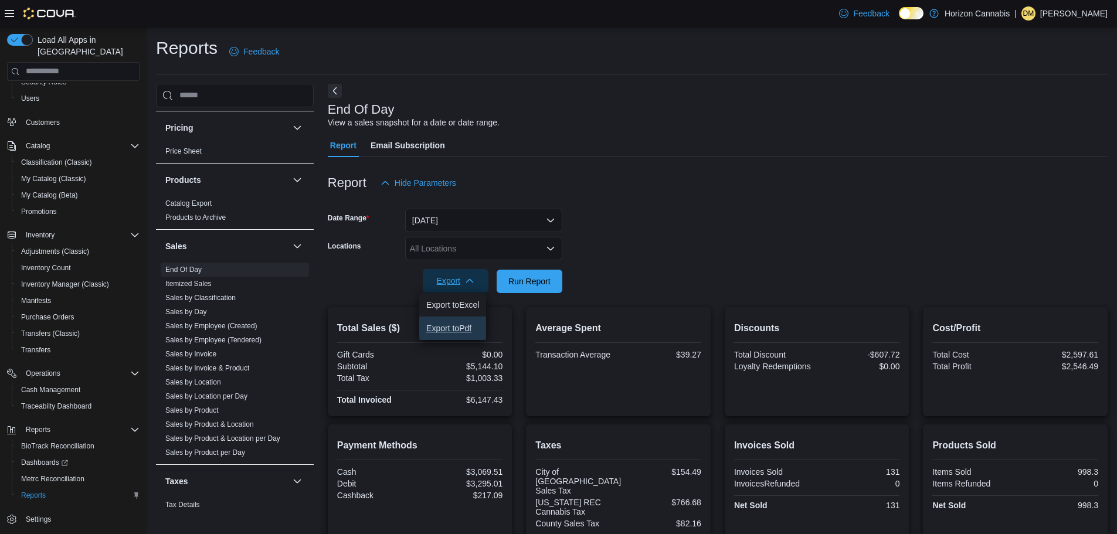
click at [463, 332] on span "Export to Pdf" at bounding box center [452, 328] width 53 height 9
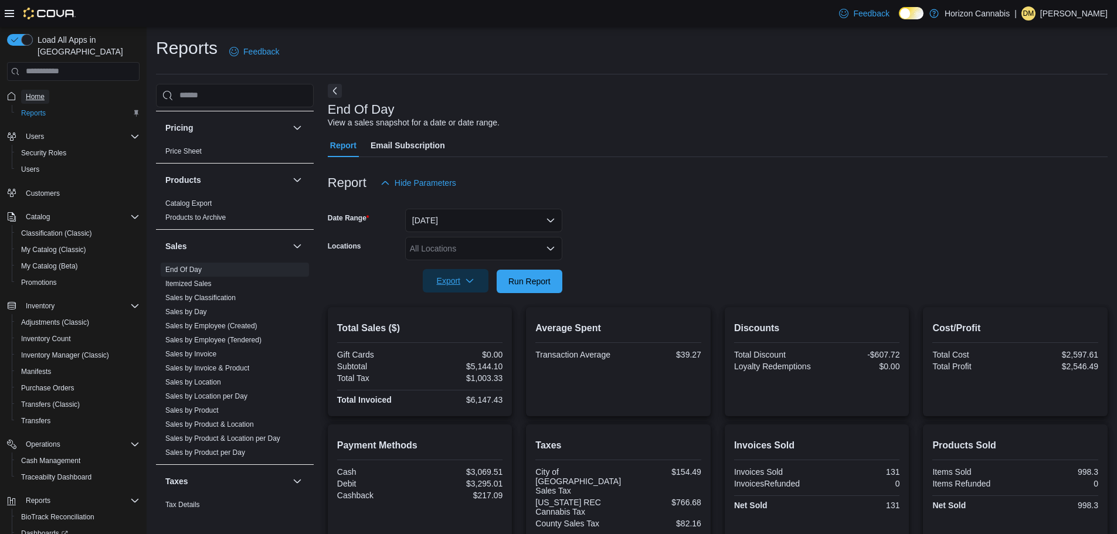
click at [40, 92] on span "Home" at bounding box center [35, 96] width 19 height 9
